Goal: Entertainment & Leisure: Browse casually

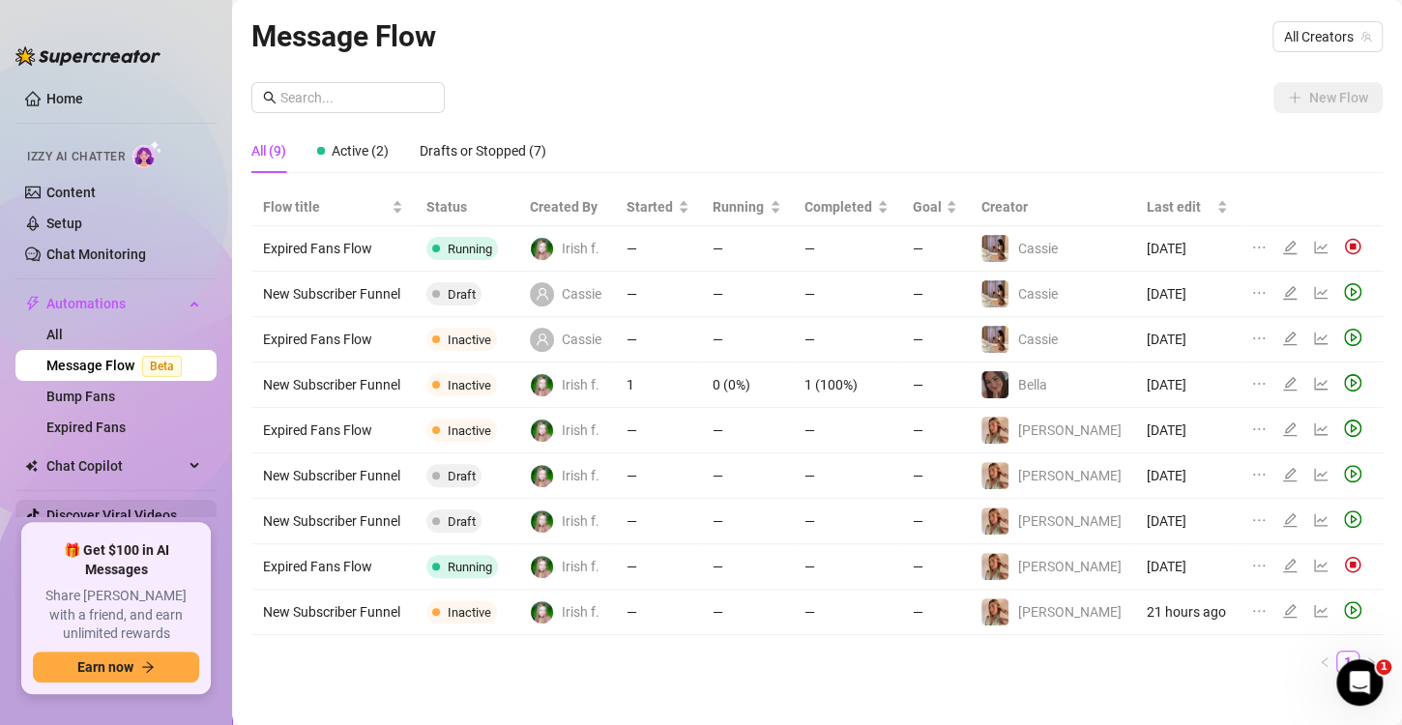
click at [111, 514] on link "Discover Viral Videos" at bounding box center [111, 515] width 131 height 15
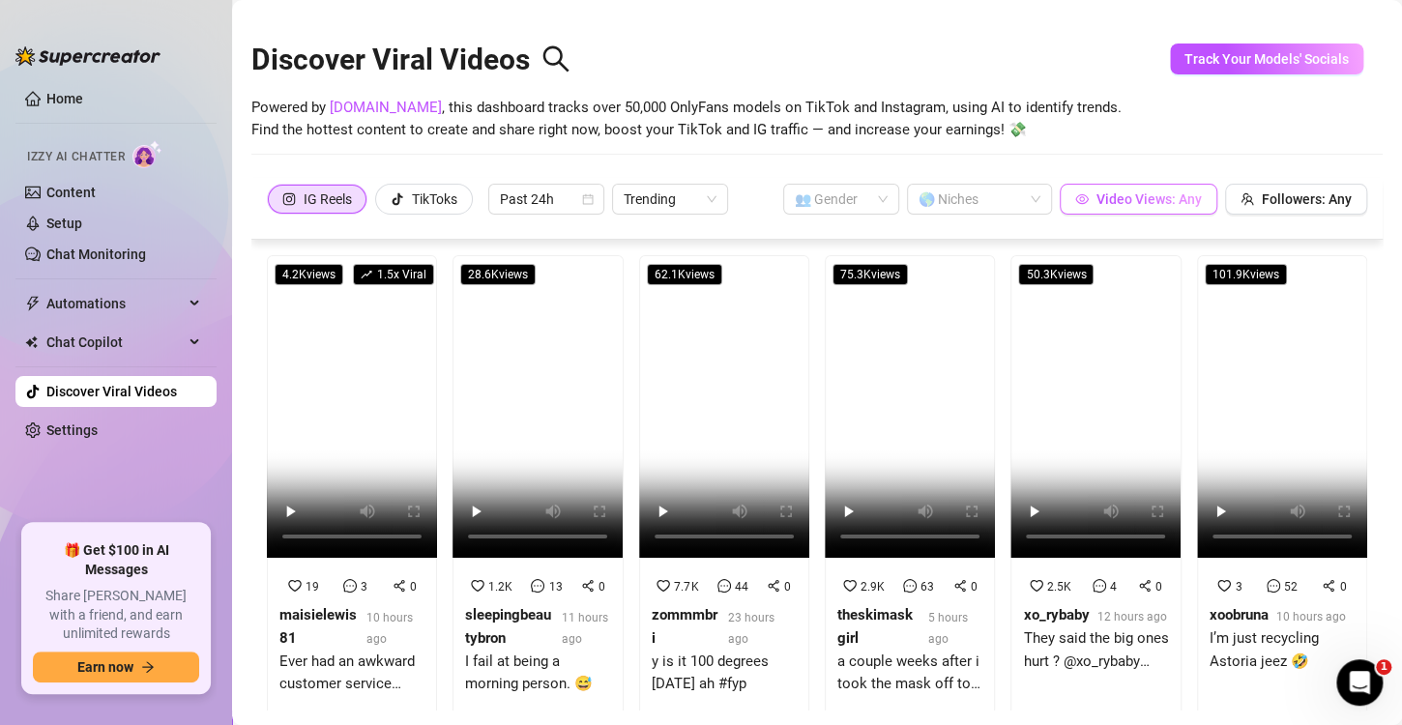
click at [1078, 205] on button "Video Views: Any" at bounding box center [1139, 199] width 158 height 31
click at [438, 197] on div "TikToks" at bounding box center [434, 199] width 45 height 29
click at [381, 204] on input "TikToks" at bounding box center [381, 204] width 0 height 0
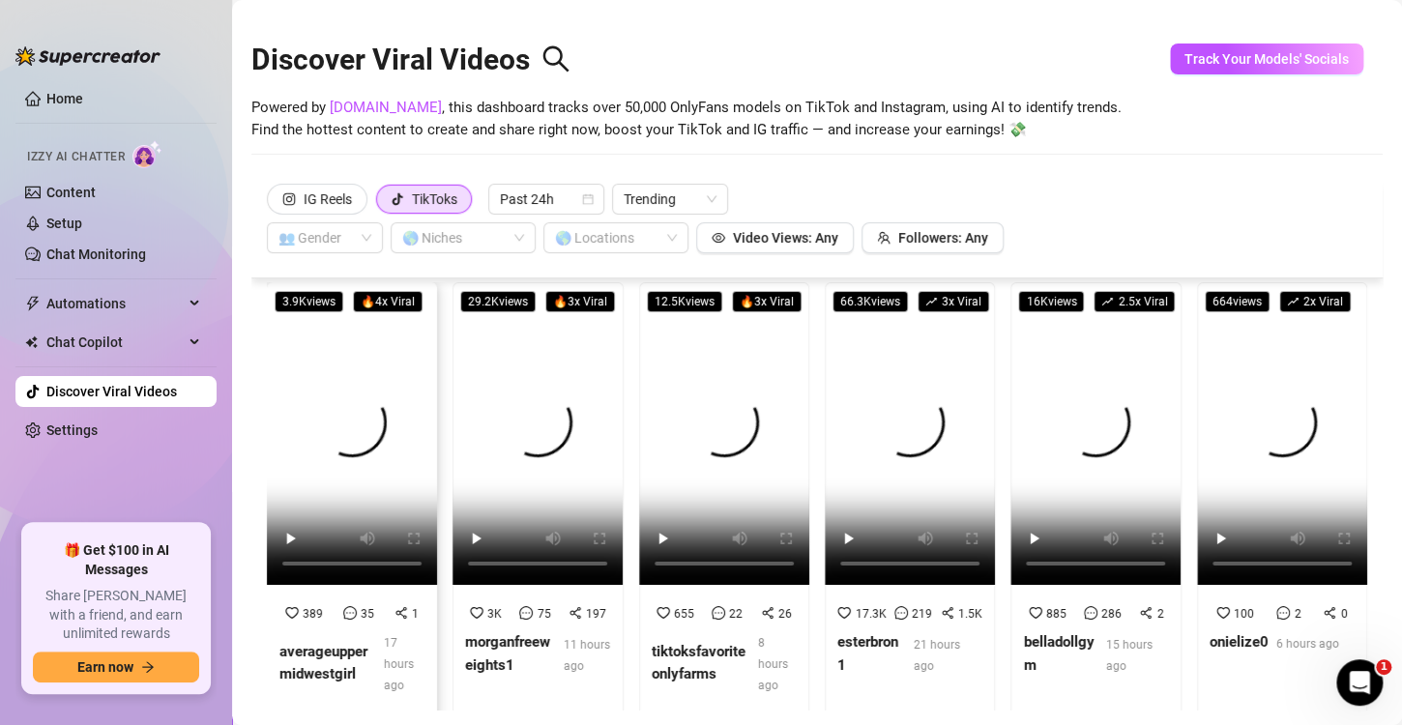
scroll to position [11, 0]
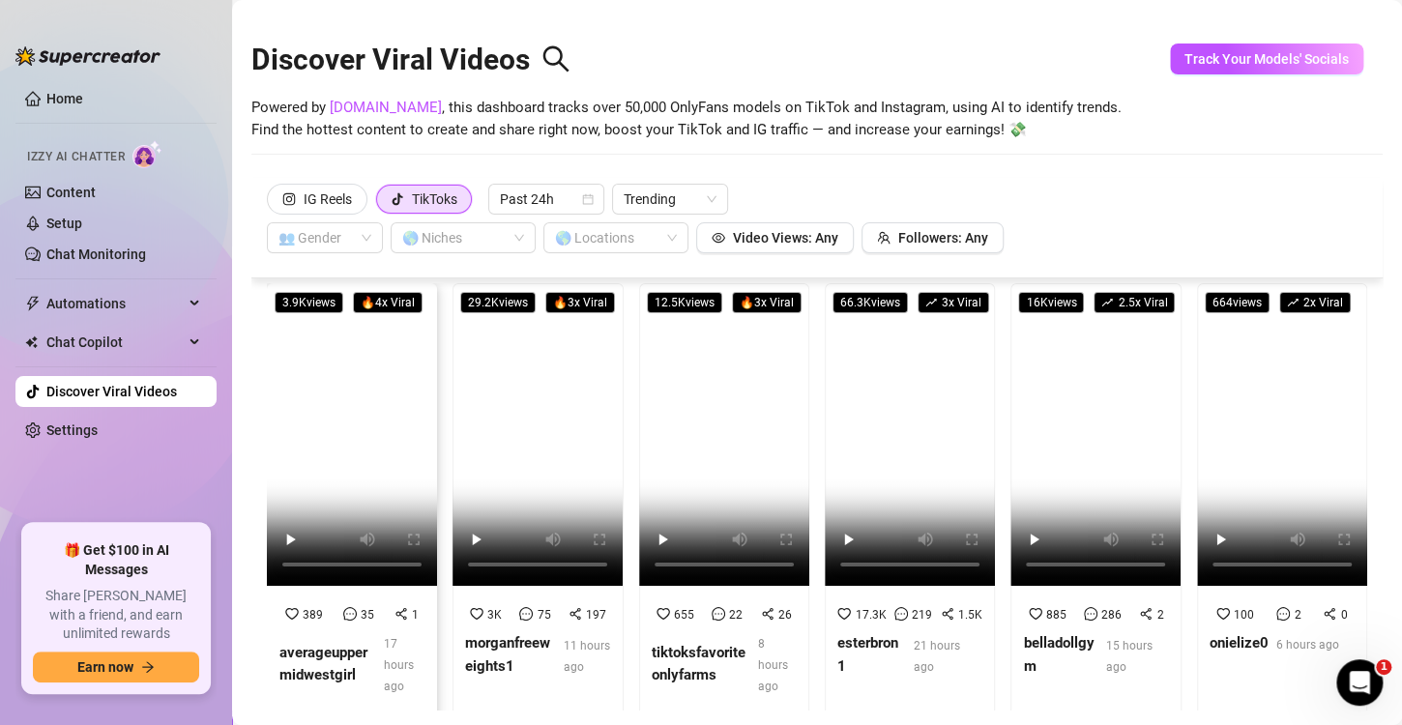
click at [347, 499] on video at bounding box center [352, 434] width 170 height 303
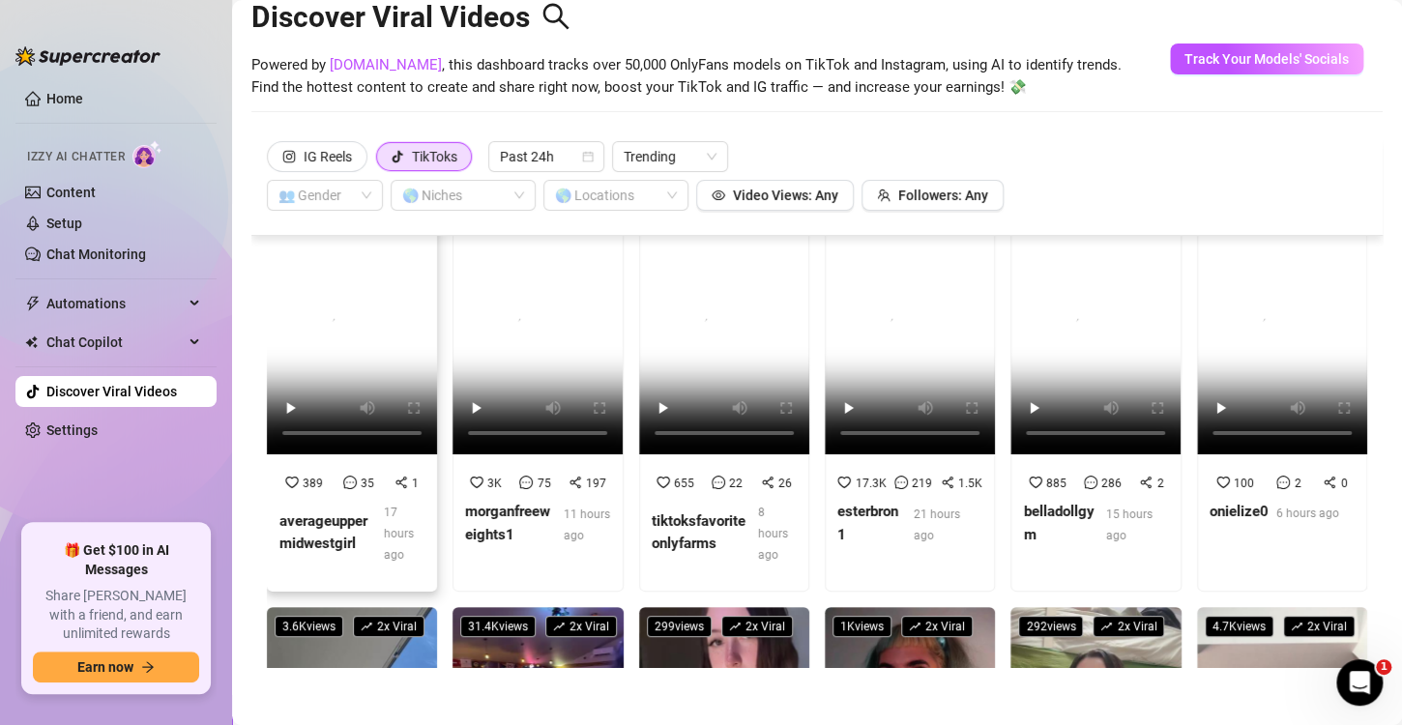
scroll to position [0, 0]
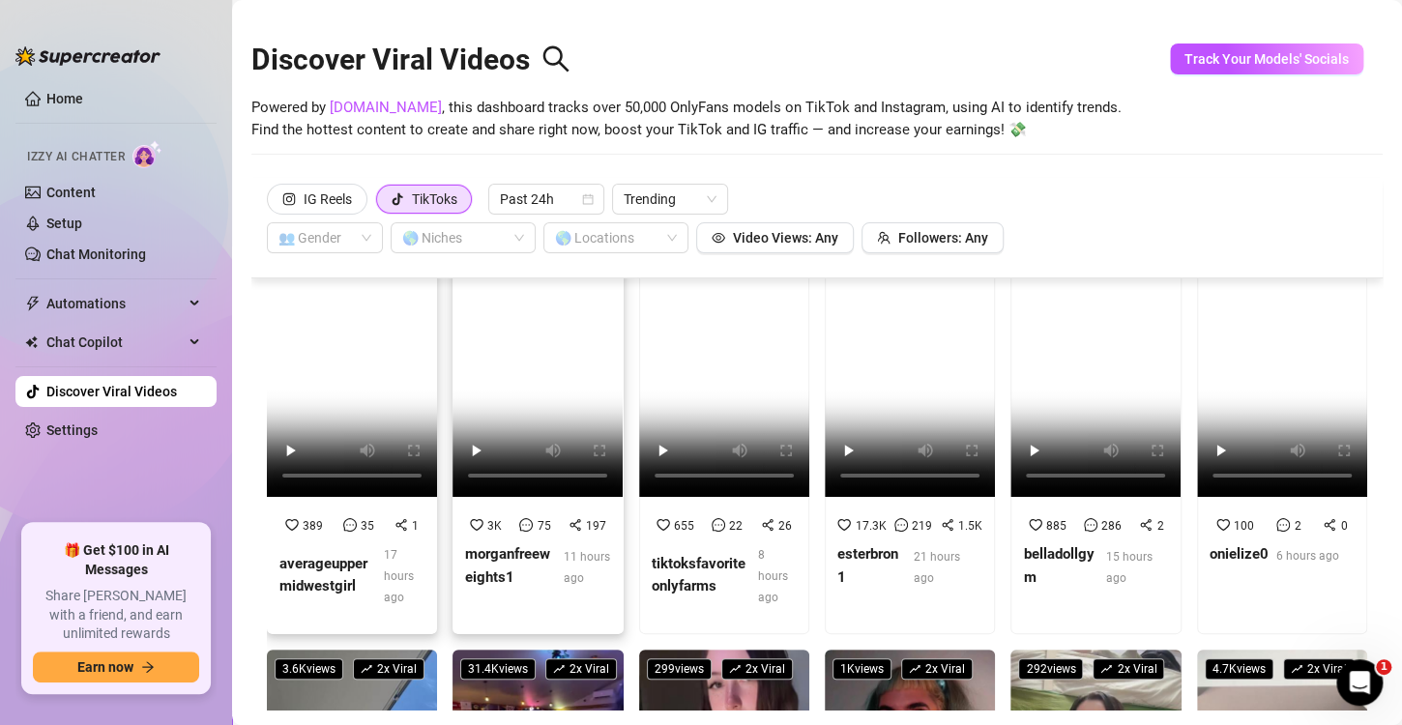
click at [494, 413] on video at bounding box center [538, 345] width 170 height 303
click at [690, 319] on video at bounding box center [724, 345] width 170 height 303
click at [707, 375] on video at bounding box center [724, 345] width 170 height 303
click at [919, 357] on video at bounding box center [910, 345] width 170 height 303
click at [1045, 408] on video at bounding box center [1096, 345] width 170 height 303
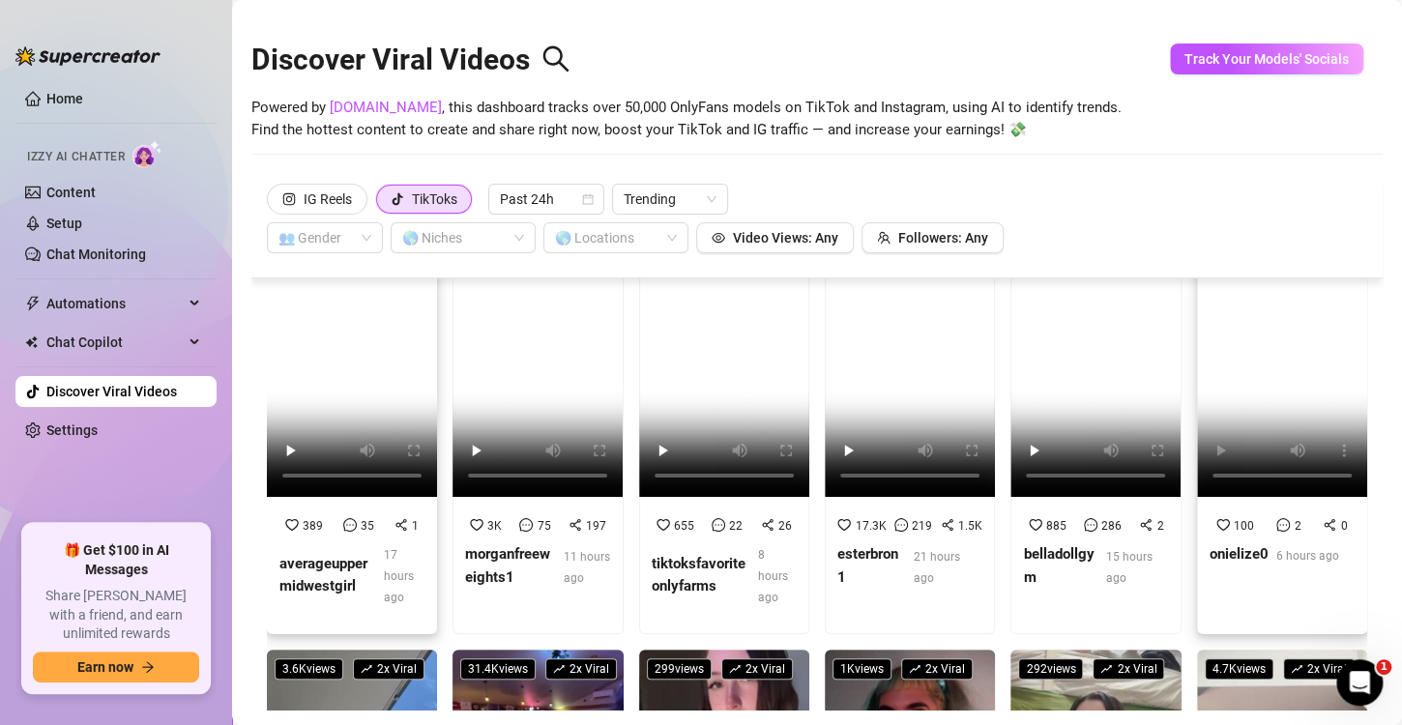
click at [1268, 345] on video at bounding box center [1282, 345] width 170 height 303
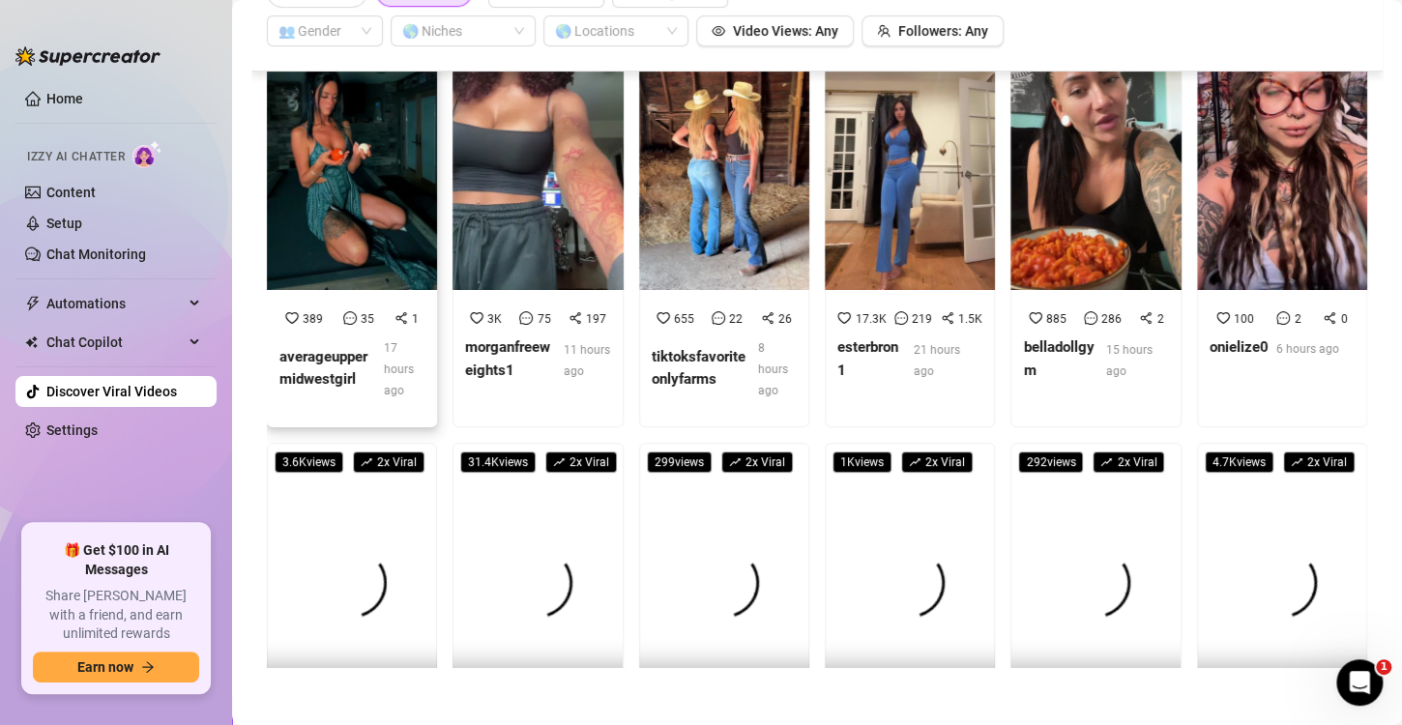
scroll to position [414, 0]
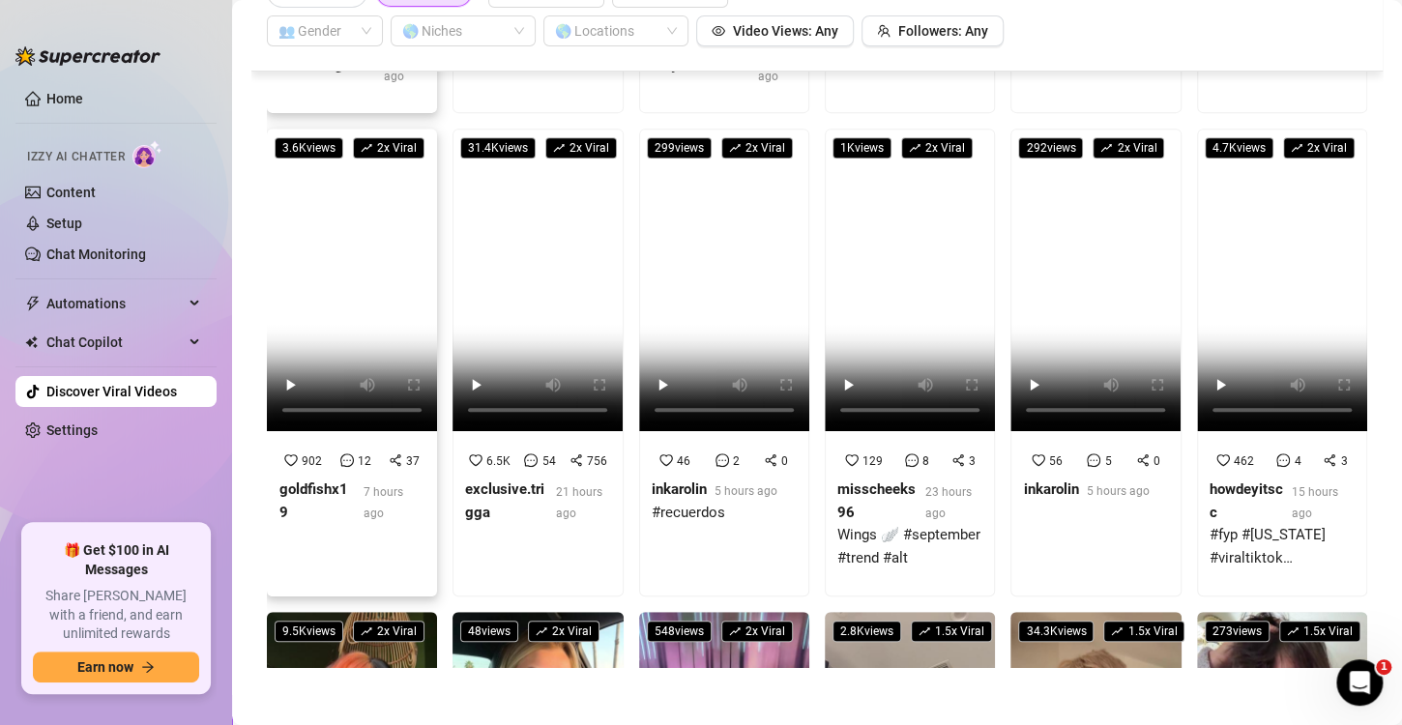
click at [381, 293] on video at bounding box center [352, 280] width 170 height 303
click at [512, 286] on video at bounding box center [538, 280] width 170 height 303
click at [719, 322] on video at bounding box center [724, 280] width 170 height 303
click at [838, 481] on strong "misscheeks96" at bounding box center [877, 501] width 78 height 41
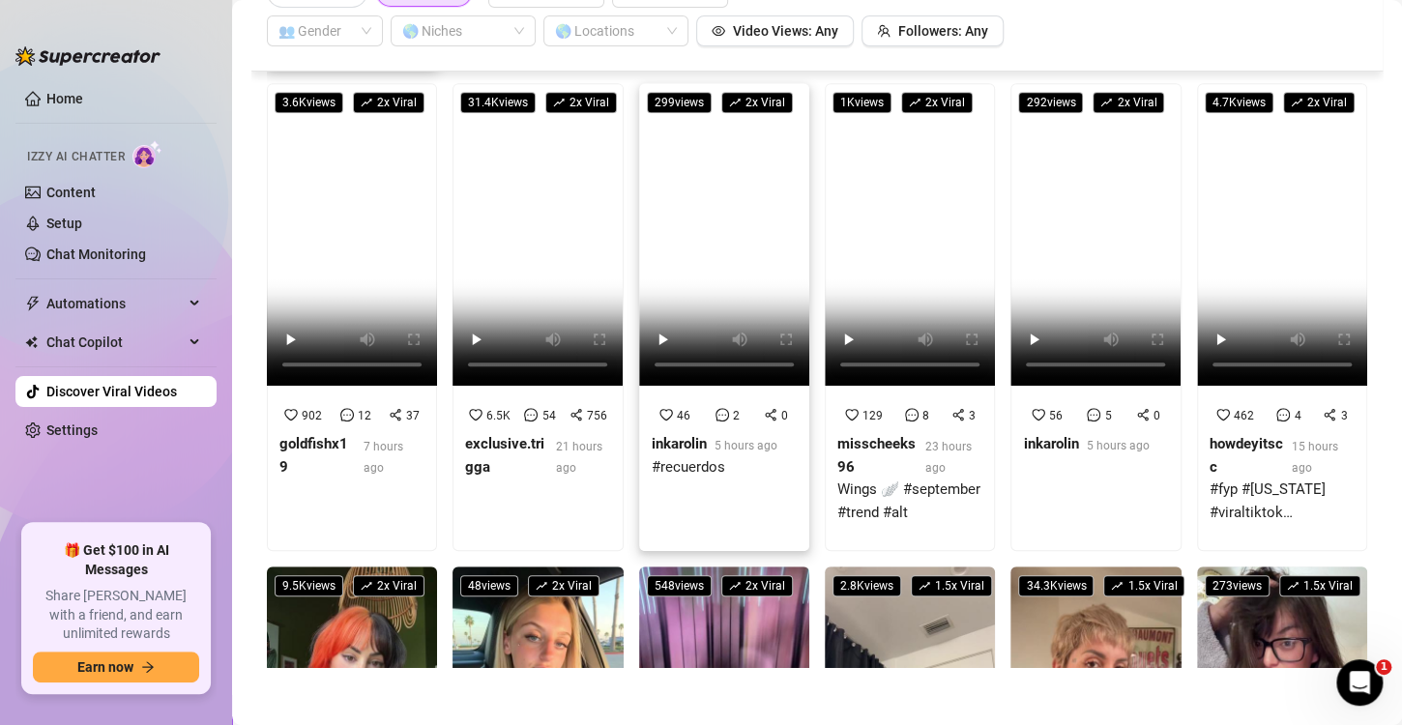
scroll to position [460, 0]
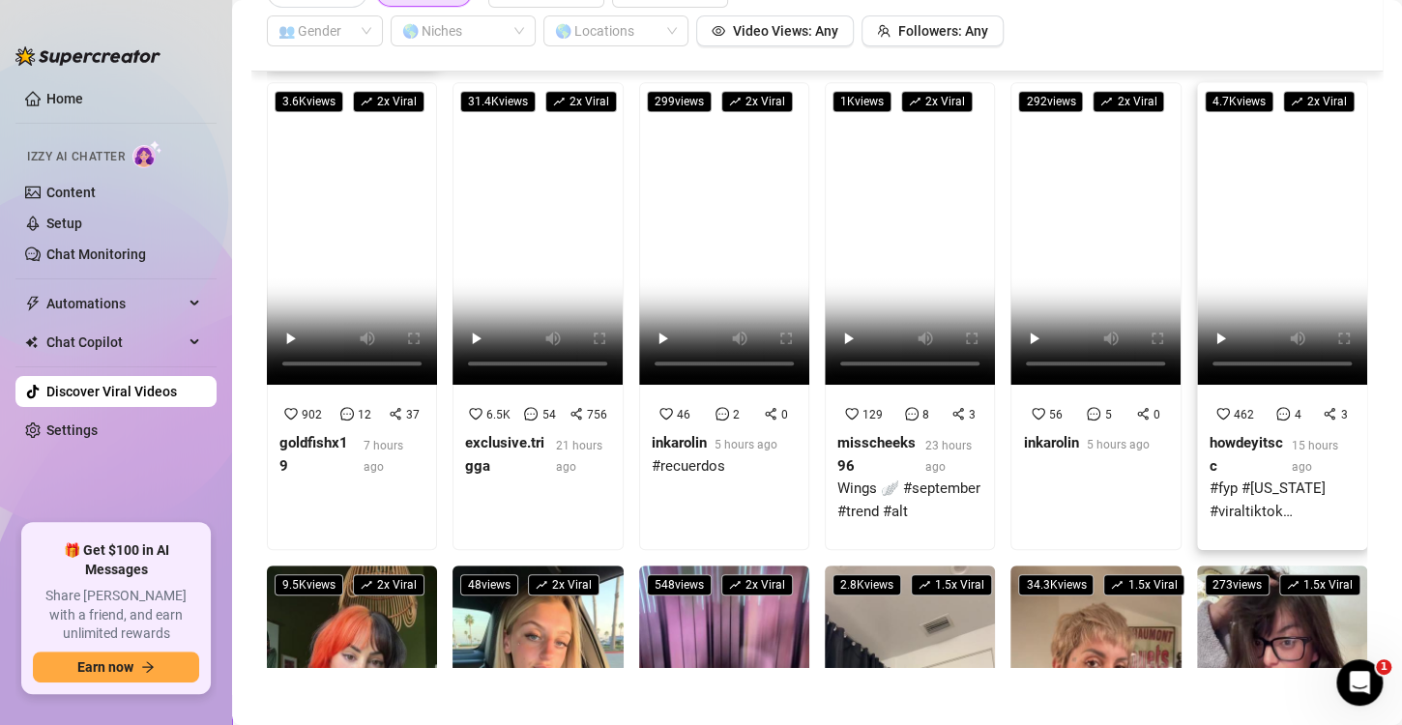
click at [1267, 274] on video at bounding box center [1282, 233] width 170 height 303
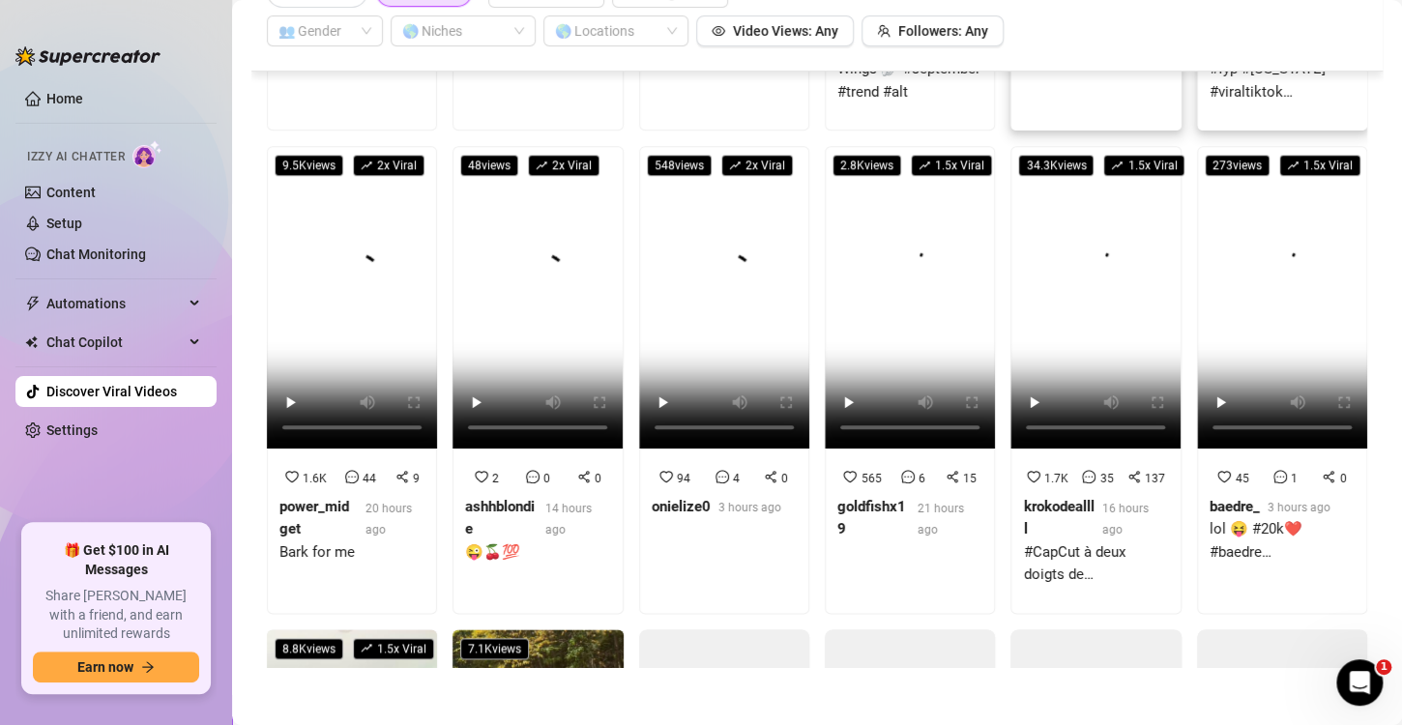
scroll to position [881, 0]
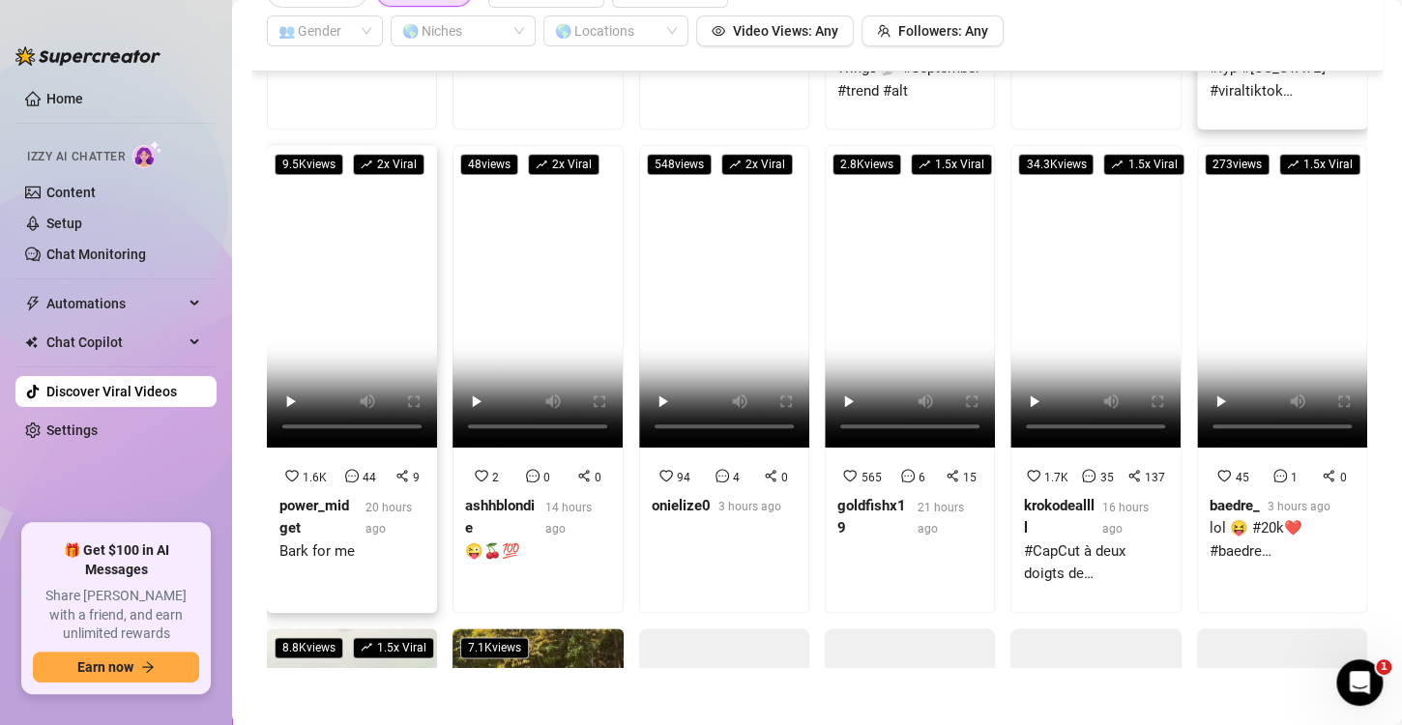
click at [353, 272] on video at bounding box center [352, 296] width 170 height 303
click at [850, 349] on video at bounding box center [910, 296] width 170 height 303
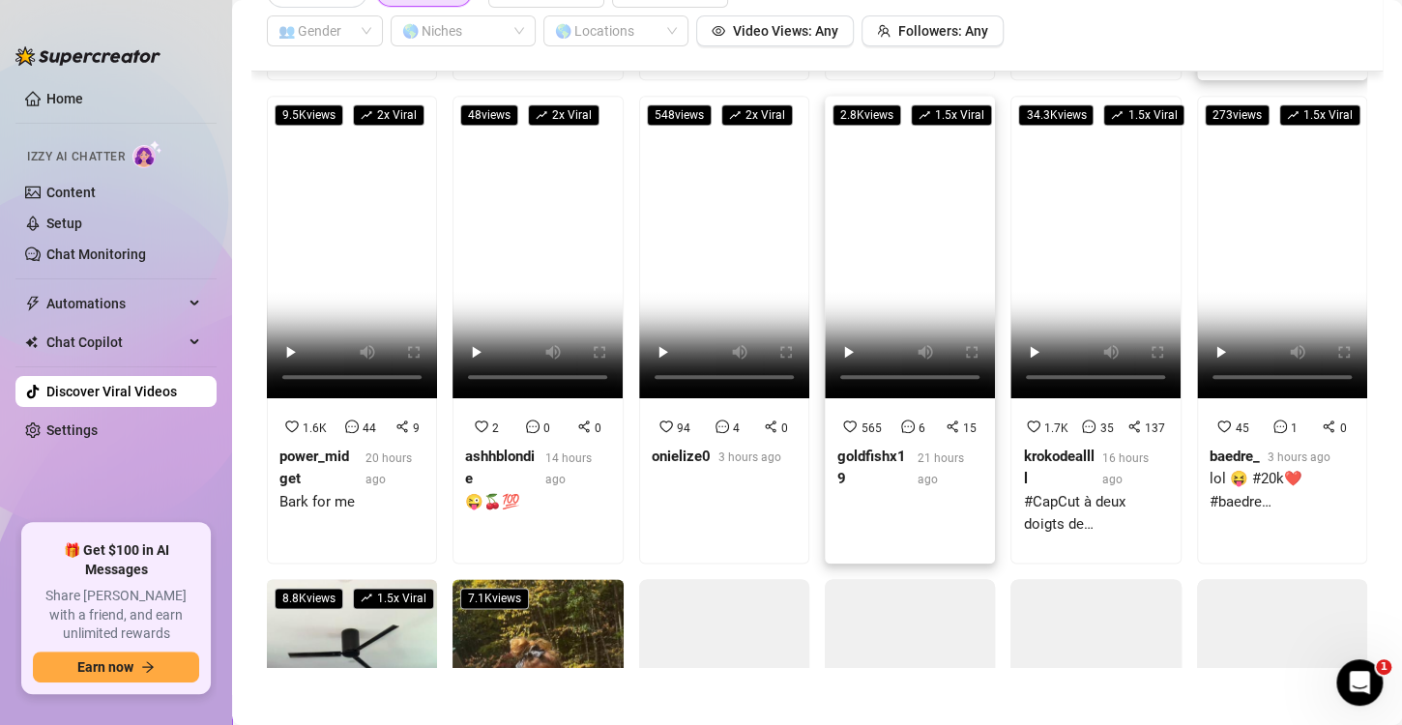
scroll to position [931, 0]
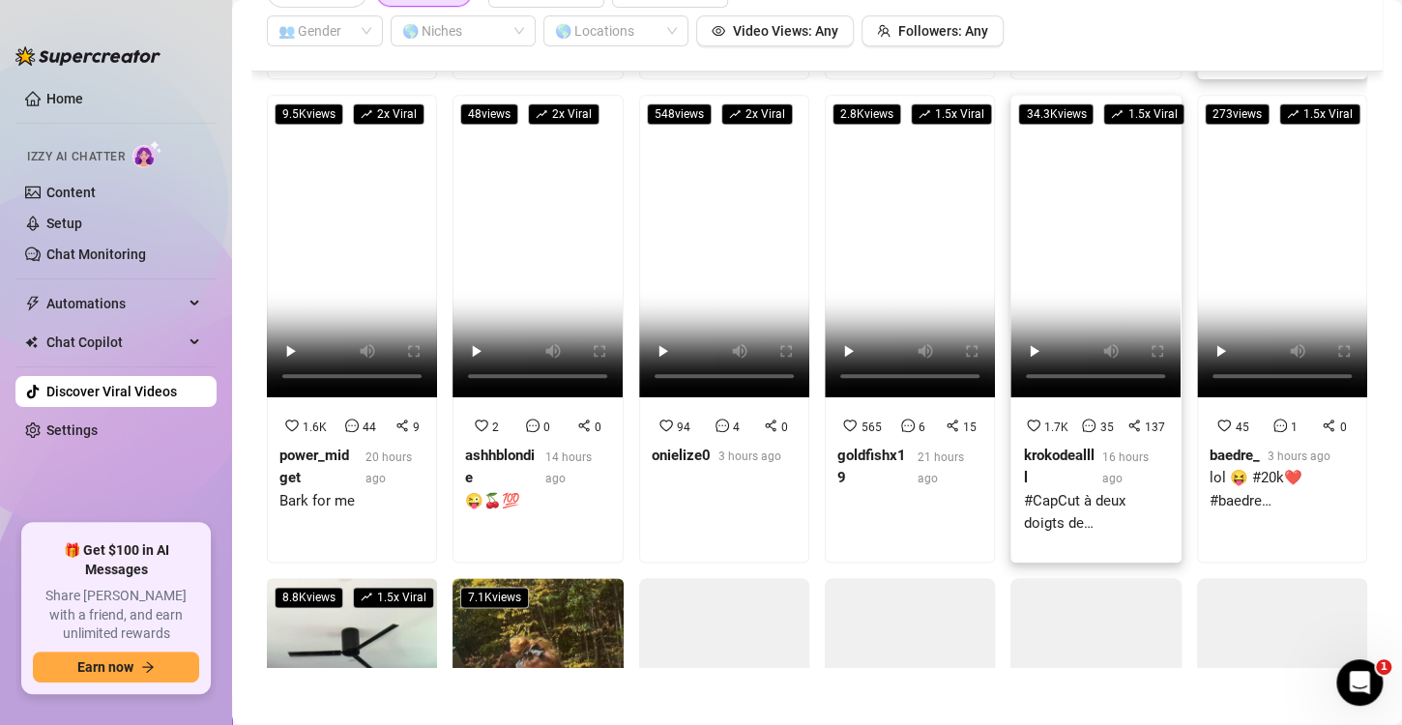
click at [1112, 244] on video at bounding box center [1096, 246] width 170 height 303
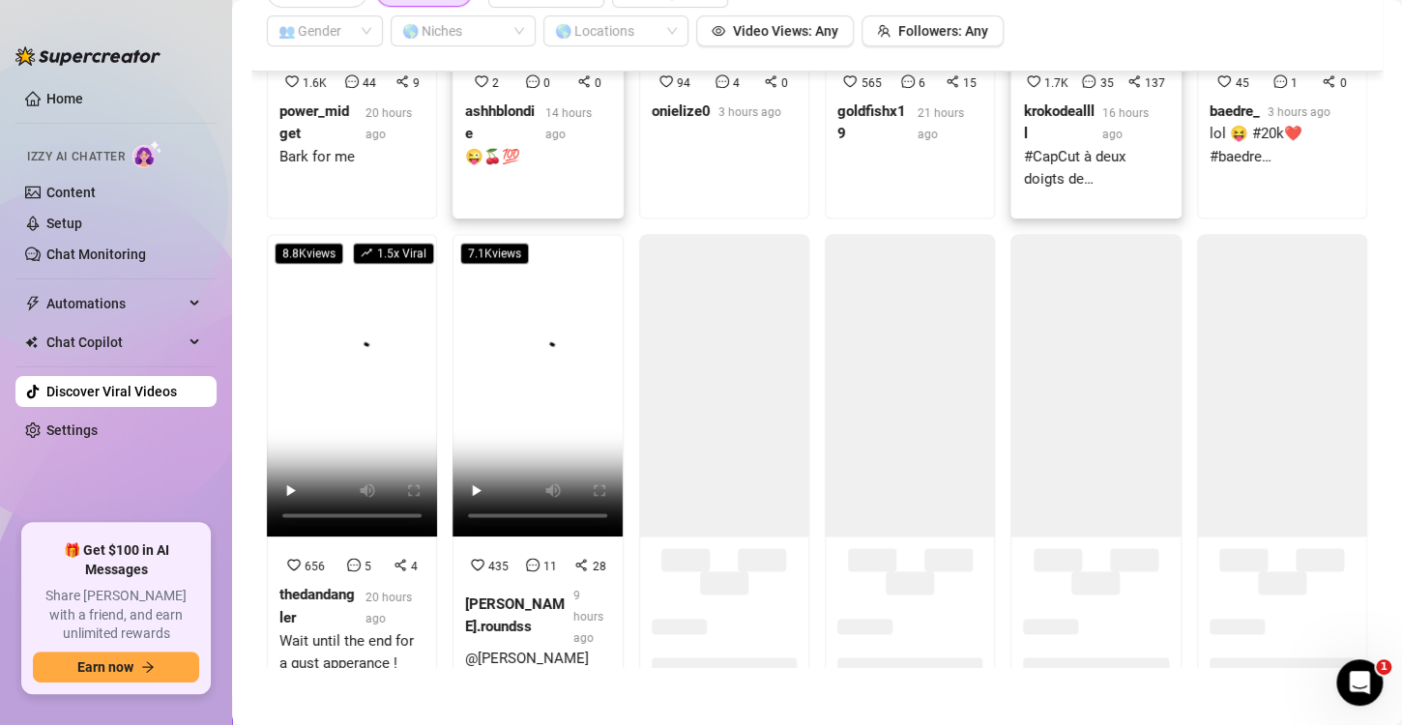
scroll to position [1275, 0]
click at [506, 325] on video at bounding box center [538, 386] width 170 height 303
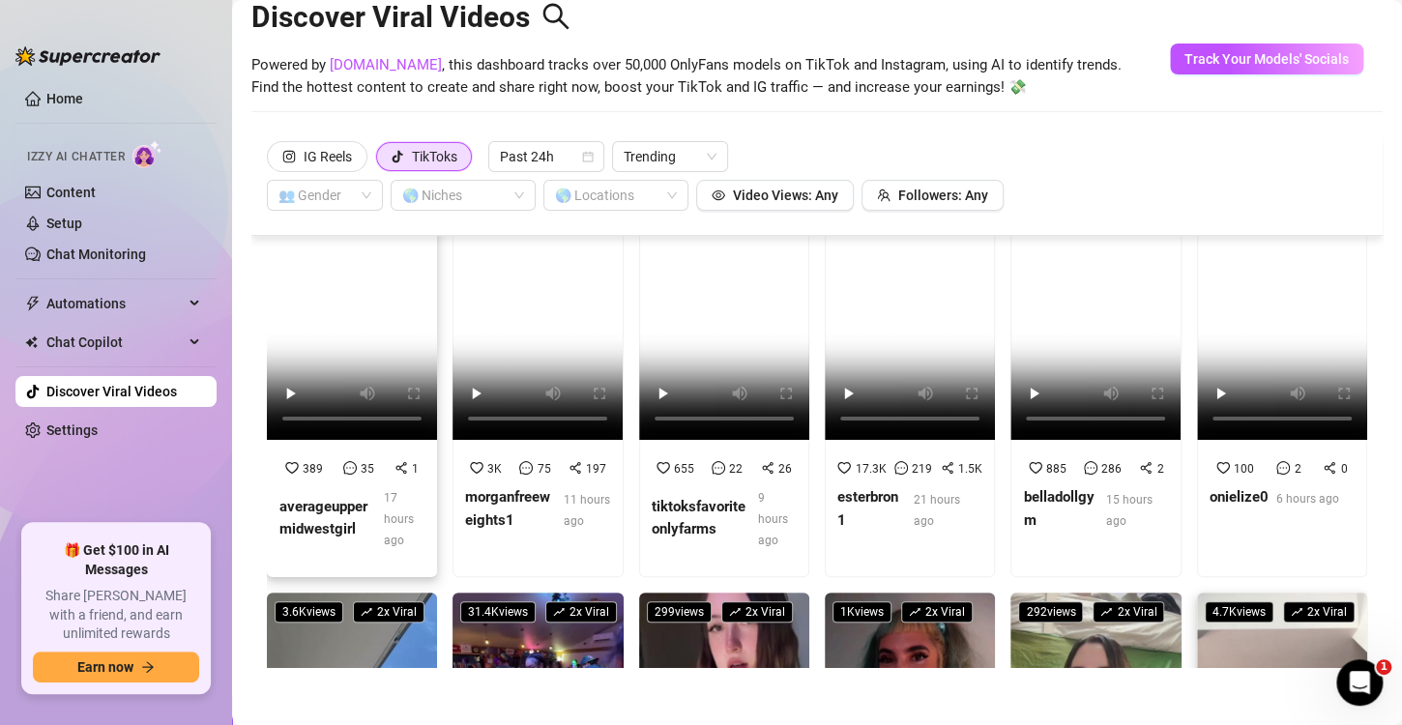
scroll to position [0, 0]
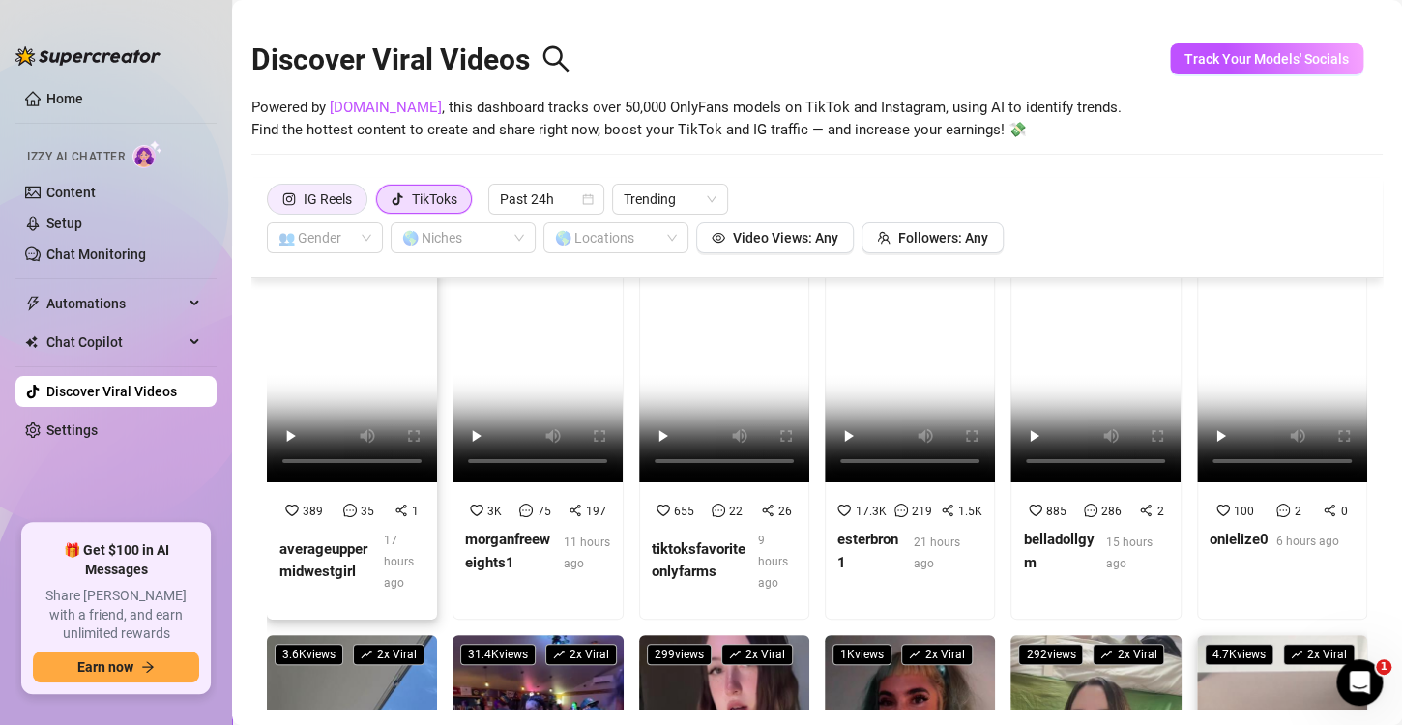
click at [328, 197] on div "IG Reels" at bounding box center [328, 199] width 48 height 29
click at [273, 204] on input "IG Reels" at bounding box center [273, 204] width 0 height 0
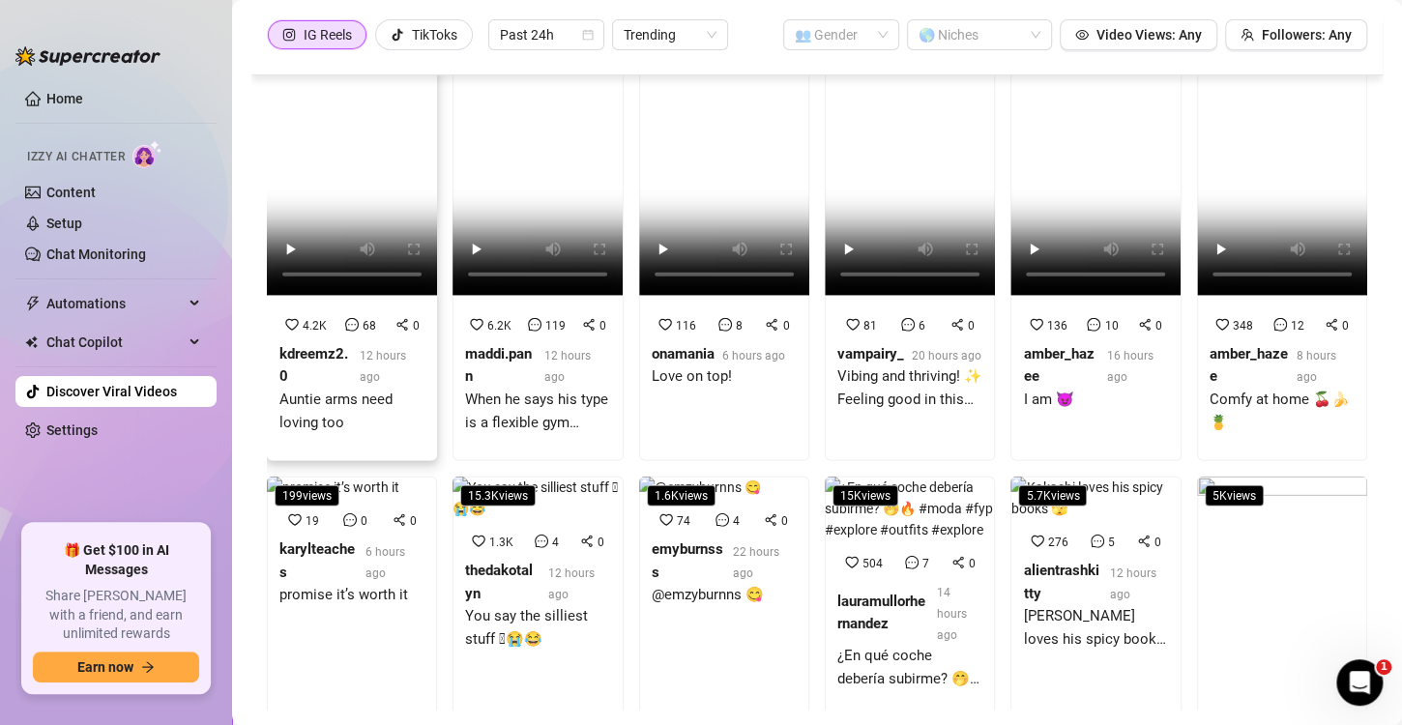
scroll to position [5932, 0]
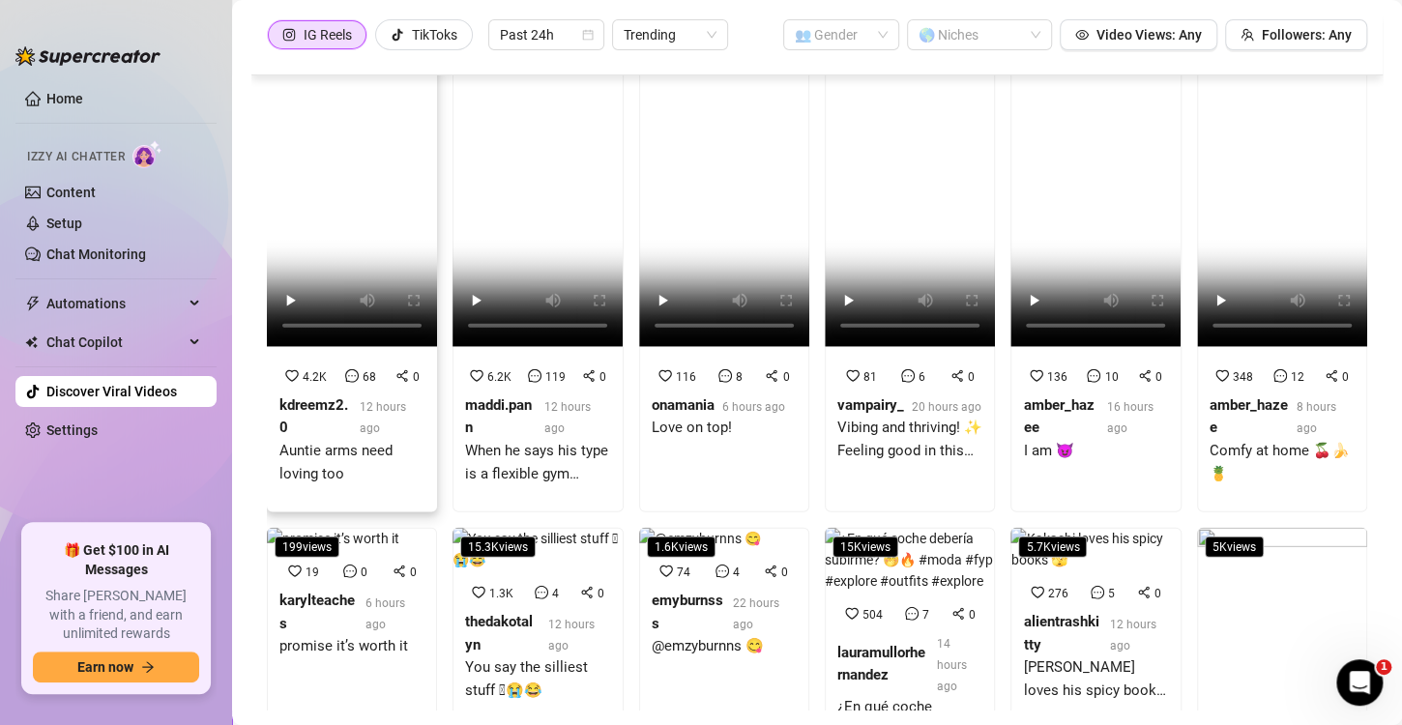
click at [303, 437] on strong "kdreemz2.0" at bounding box center [313, 417] width 69 height 41
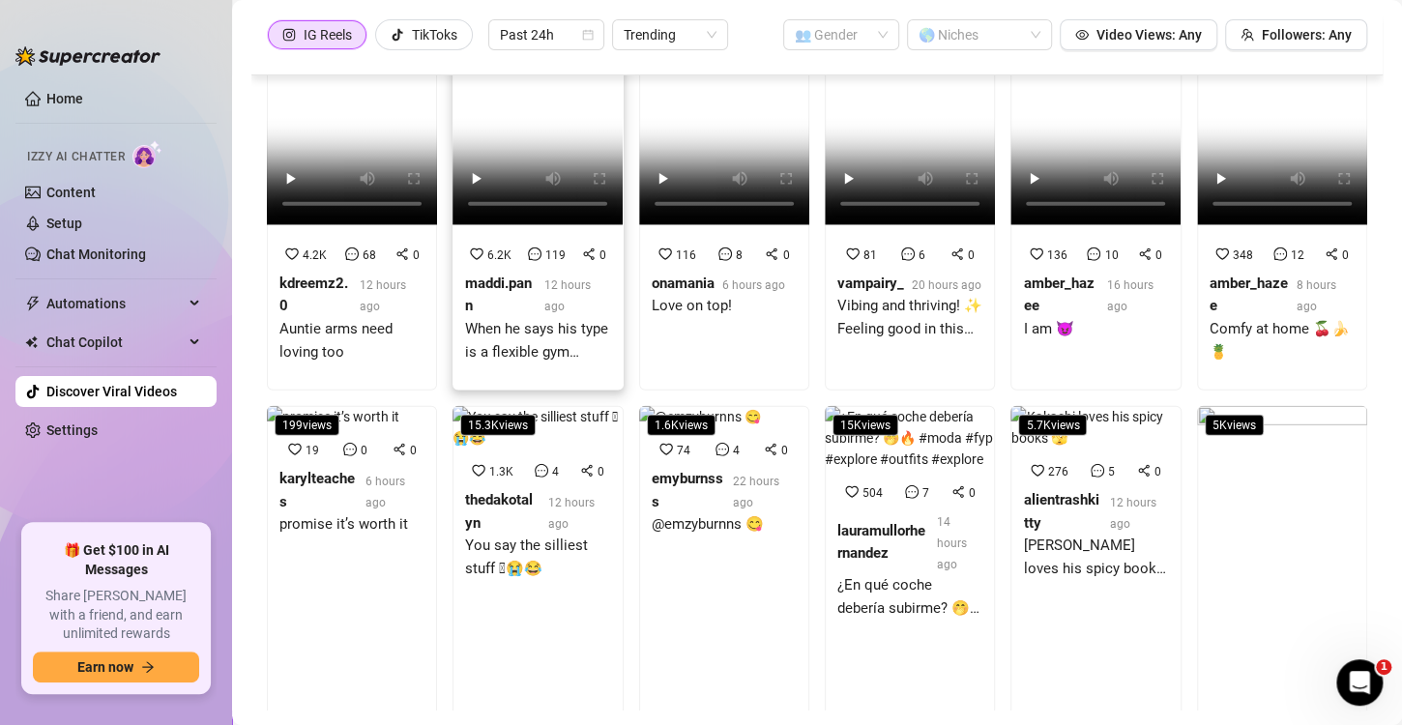
click at [507, 265] on div "6.2K" at bounding box center [490, 254] width 49 height 21
click at [715, 225] on video at bounding box center [724, 74] width 170 height 303
click at [858, 225] on video at bounding box center [910, 74] width 170 height 303
click at [1040, 315] on strong "amber_hazee" at bounding box center [1058, 295] width 71 height 41
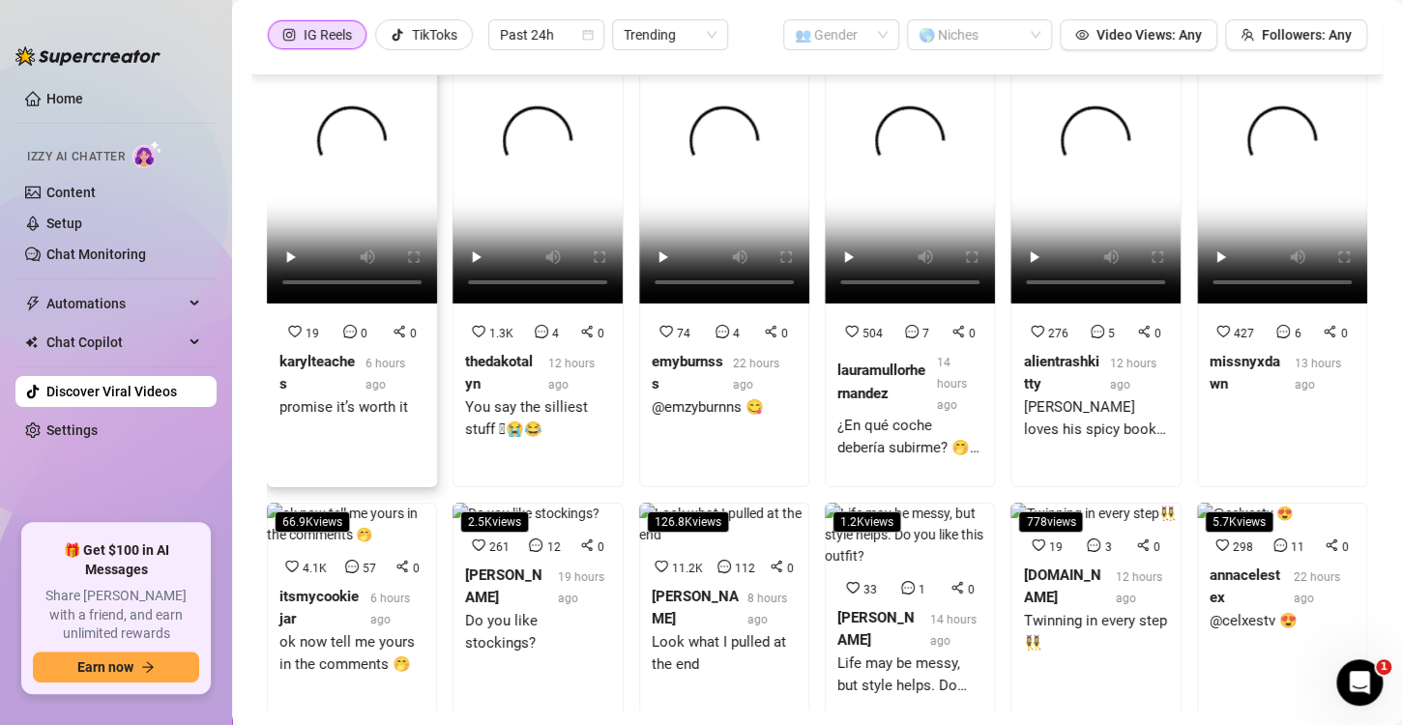
scroll to position [6202, 0]
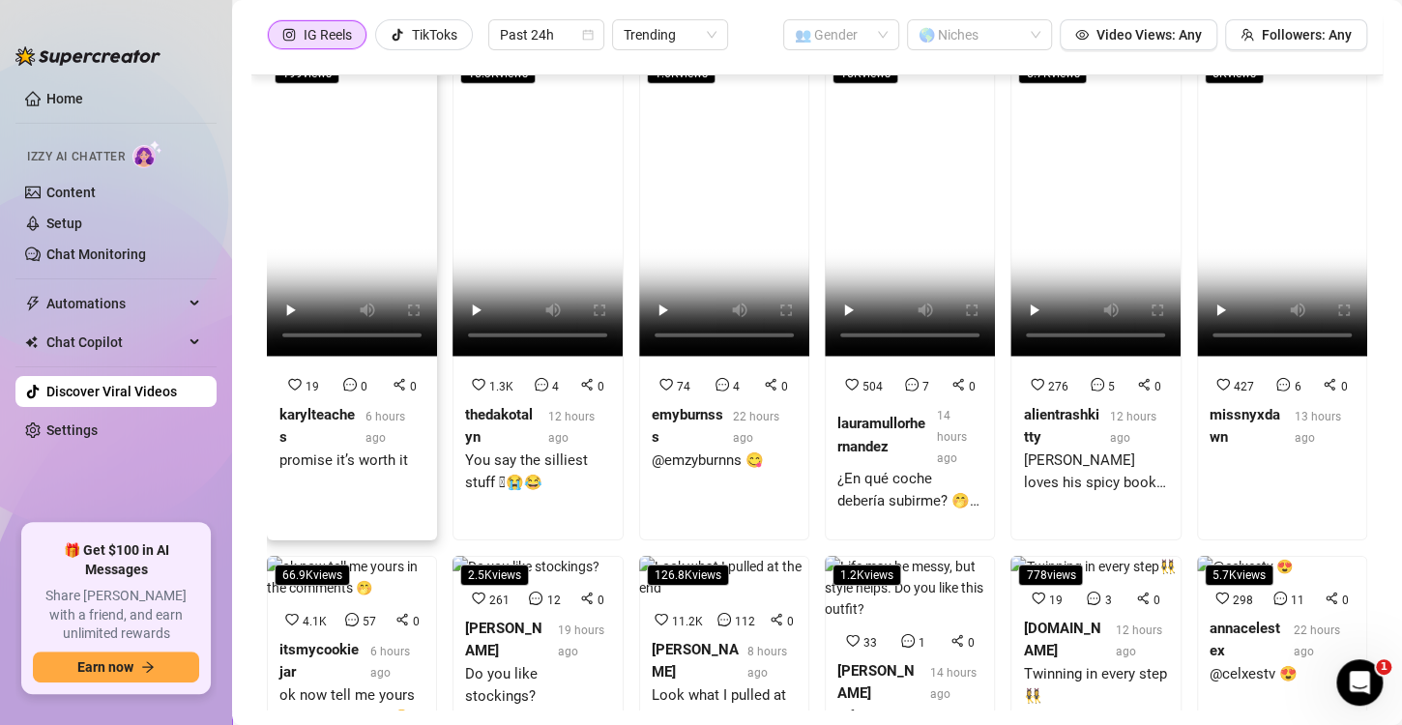
click at [312, 447] on strong "karylteaches" at bounding box center [316, 426] width 75 height 41
click at [521, 447] on strong "thedakotalyn" at bounding box center [499, 426] width 68 height 41
click at [681, 447] on strong "emyburnsss" at bounding box center [688, 426] width 72 height 41
click at [873, 456] on strong "lauramullorhernandez" at bounding box center [882, 435] width 88 height 41
click at [869, 456] on strong "lauramullorhernandez" at bounding box center [882, 435] width 88 height 41
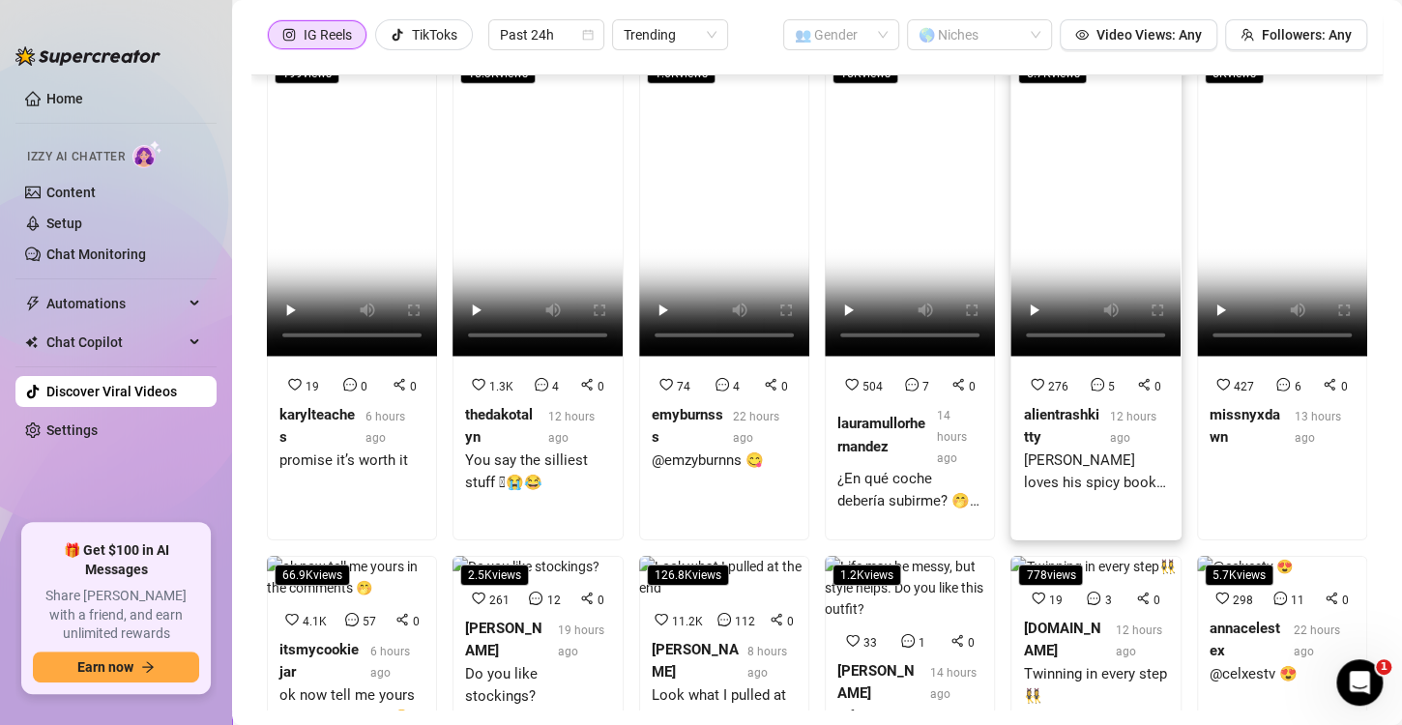
click at [1023, 447] on strong "alientrashkitty" at bounding box center [1060, 426] width 75 height 41
click at [1210, 447] on strong "missnyxdawn" at bounding box center [1245, 426] width 71 height 41
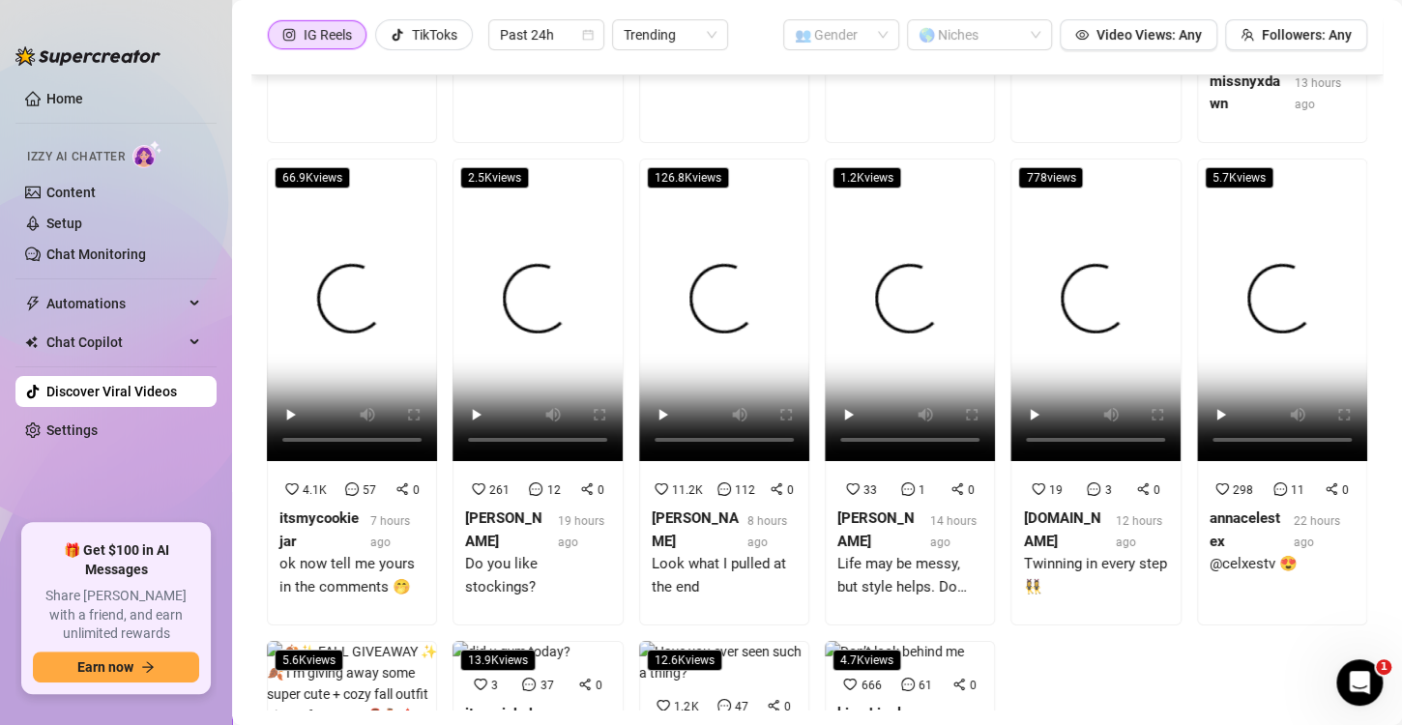
scroll to position [6696, 0]
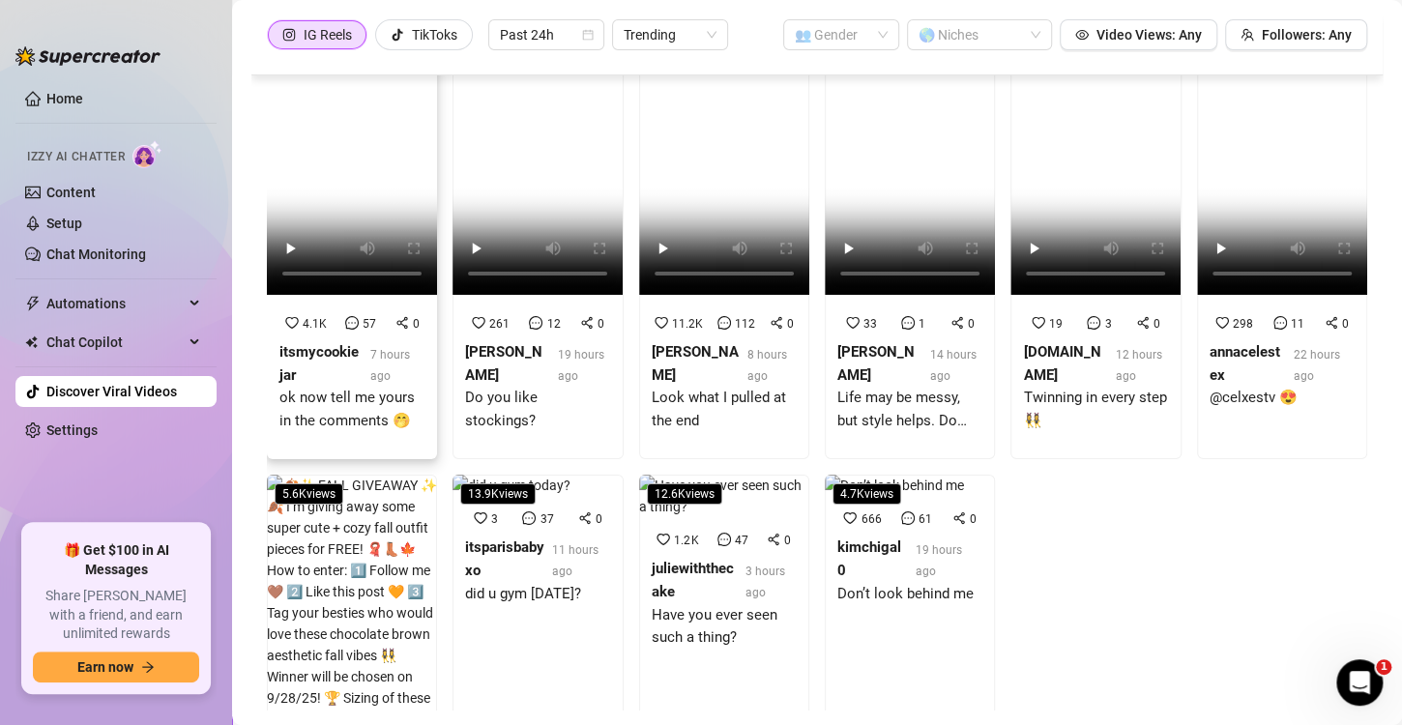
click at [344, 387] on div "itsmycookiejar" at bounding box center [320, 363] width 83 height 45
click at [661, 384] on strong "[PERSON_NAME]" at bounding box center [695, 363] width 87 height 41
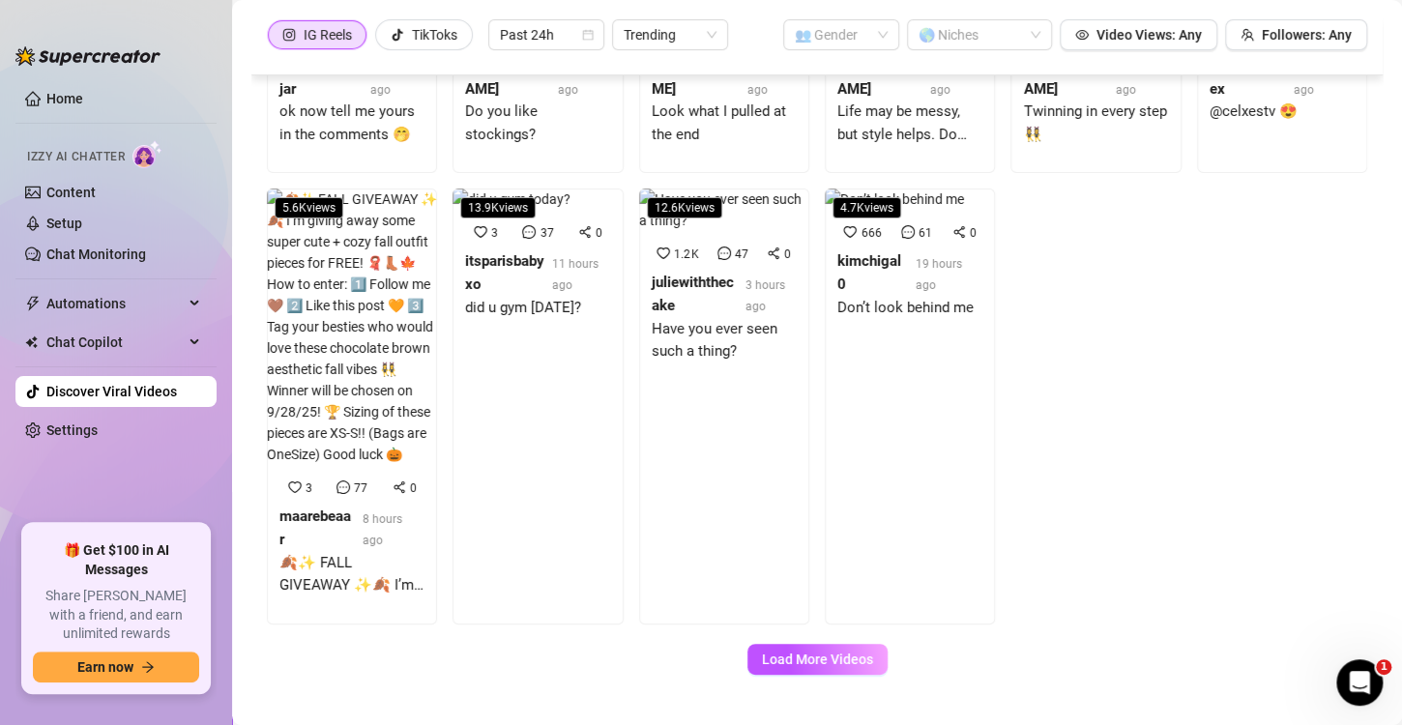
scroll to position [7180, 0]
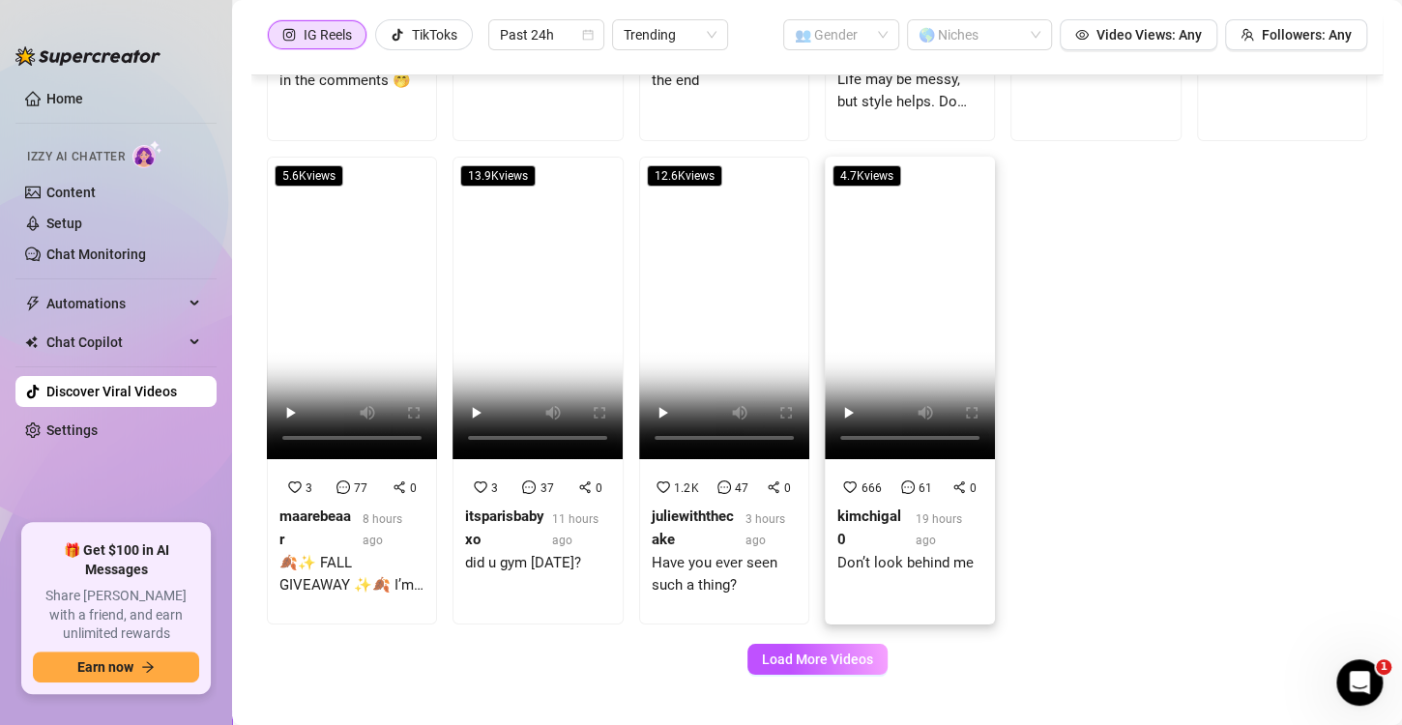
click at [850, 600] on div "4.7K views 666 61 0 kimchigal0 19 hours ago Don’t look behind me" at bounding box center [910, 391] width 170 height 468
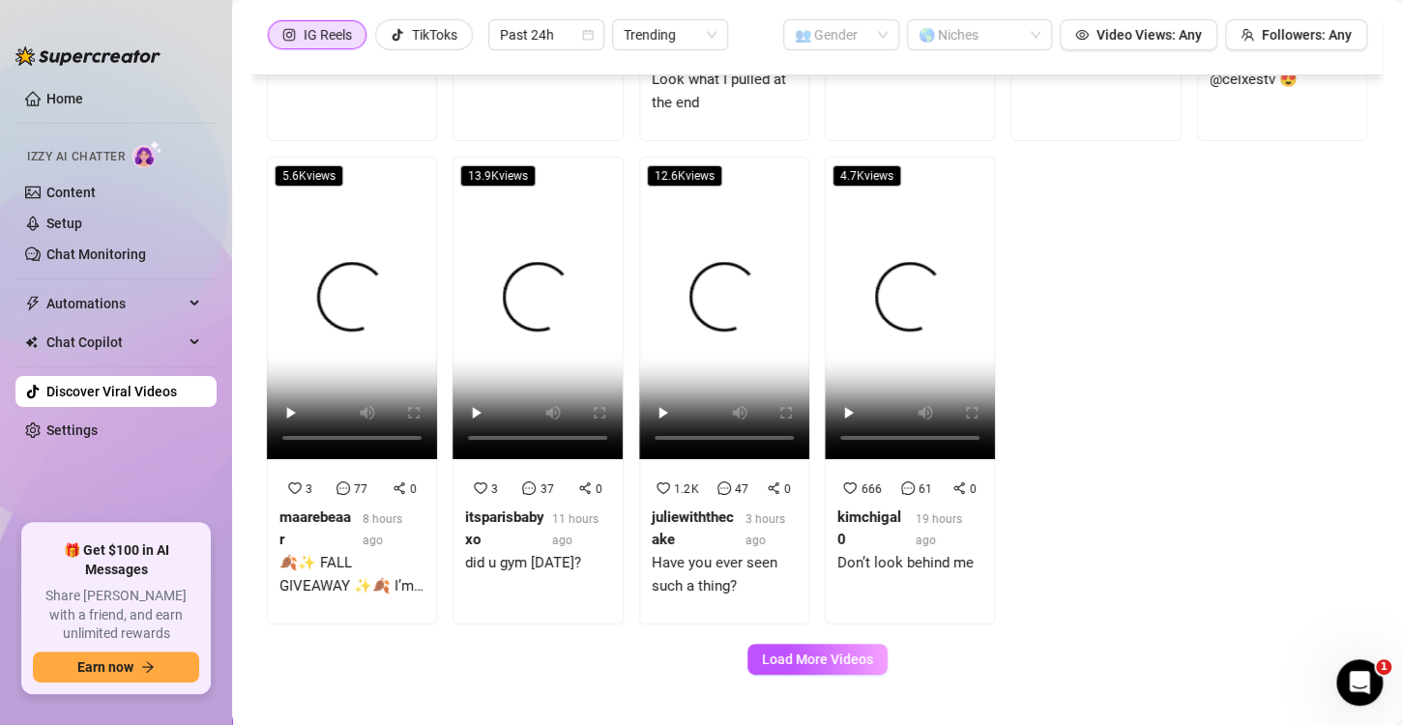
scroll to position [7110, 0]
